Goal: Task Accomplishment & Management: Complete application form

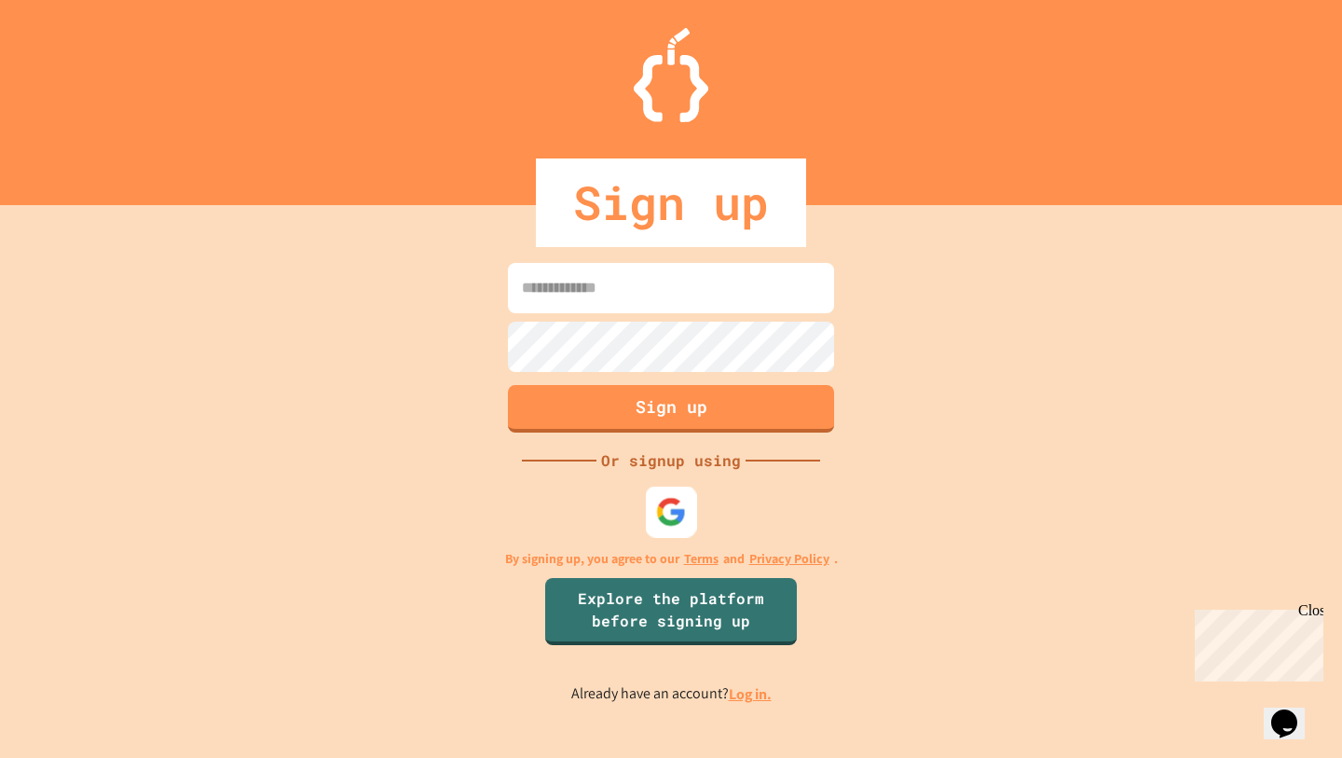
click at [683, 523] on img at bounding box center [671, 511] width 31 height 31
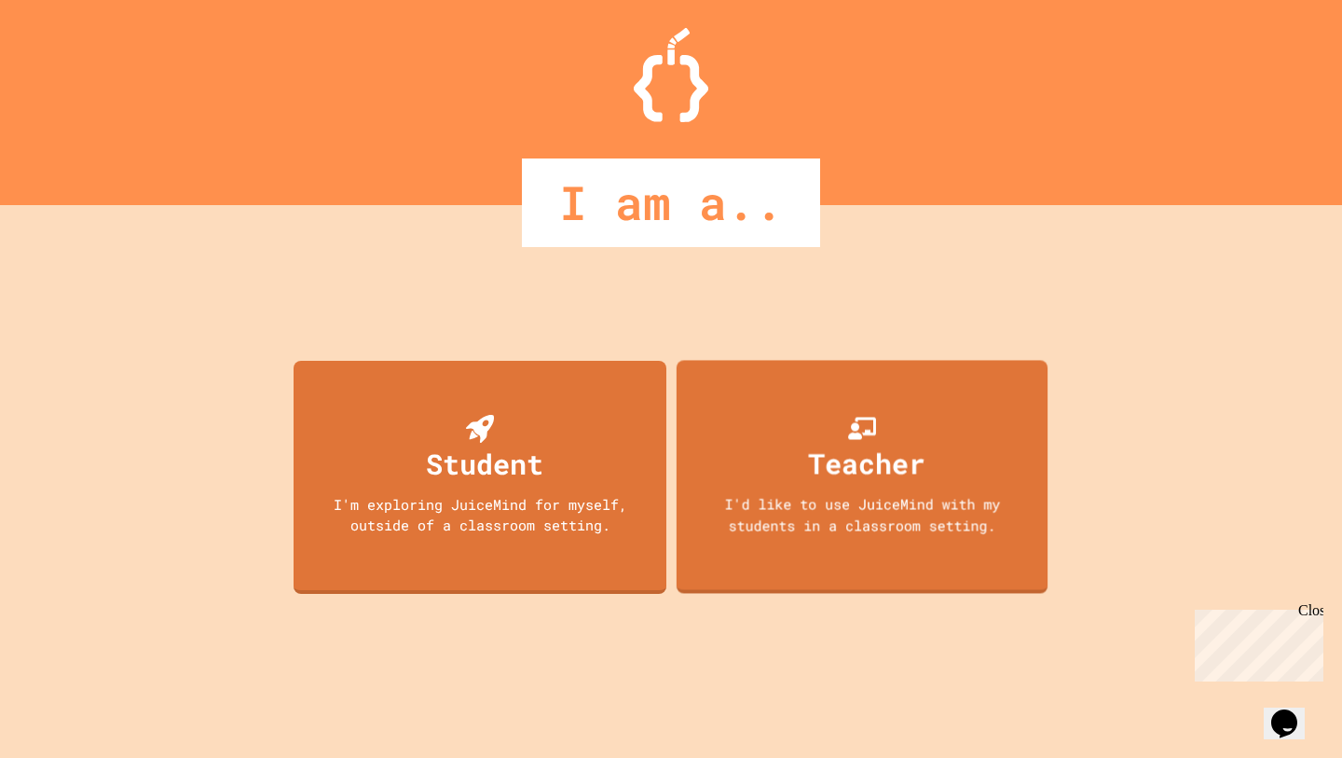
click at [503, 593] on div "Student I'm exploring JuiceMind for myself, outside of a classroom setting." at bounding box center [480, 477] width 373 height 233
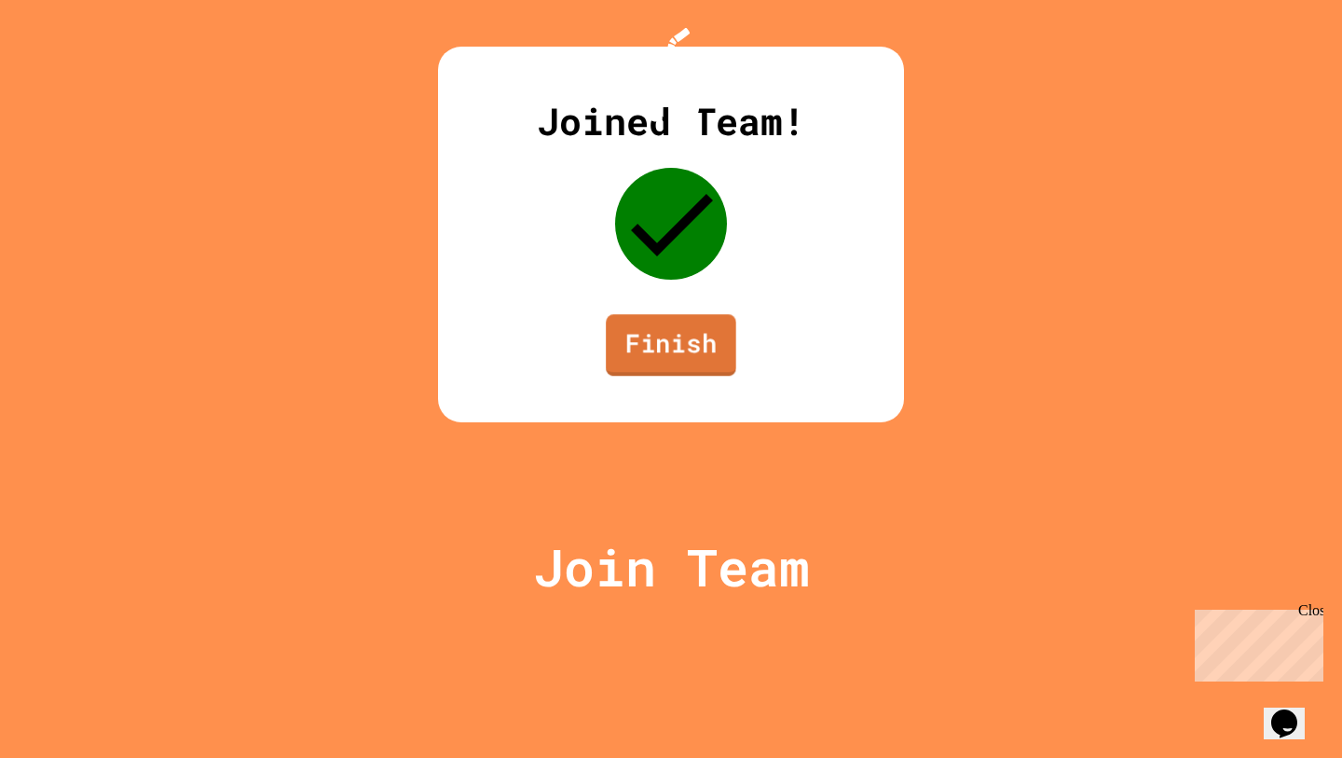
click at [672, 376] on link "Finish" at bounding box center [671, 345] width 131 height 62
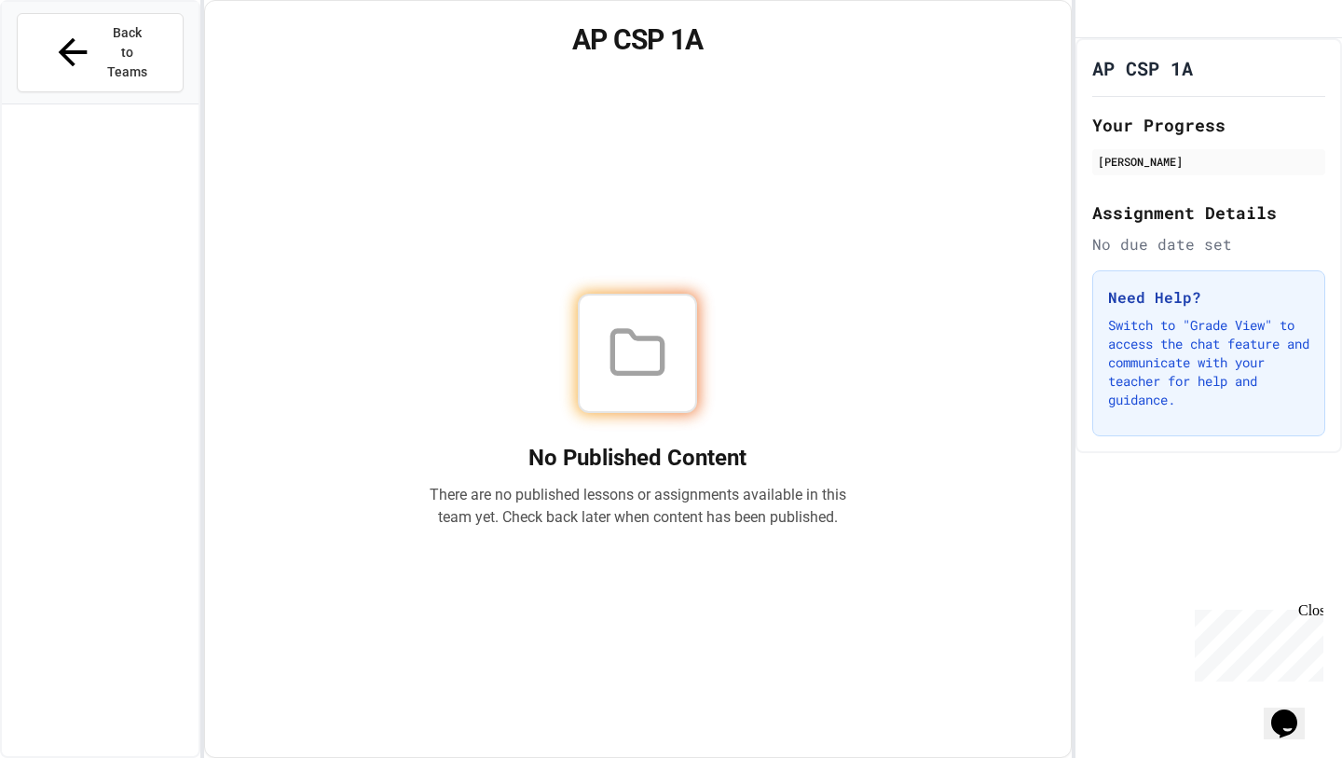
click at [765, 505] on p "There are no published lessons or assignments available in this team yet. Check…" at bounding box center [638, 506] width 418 height 45
click at [766, 508] on p "There are no published lessons or assignments available in this team yet. Check…" at bounding box center [638, 506] width 418 height 45
